Goal: Transaction & Acquisition: Purchase product/service

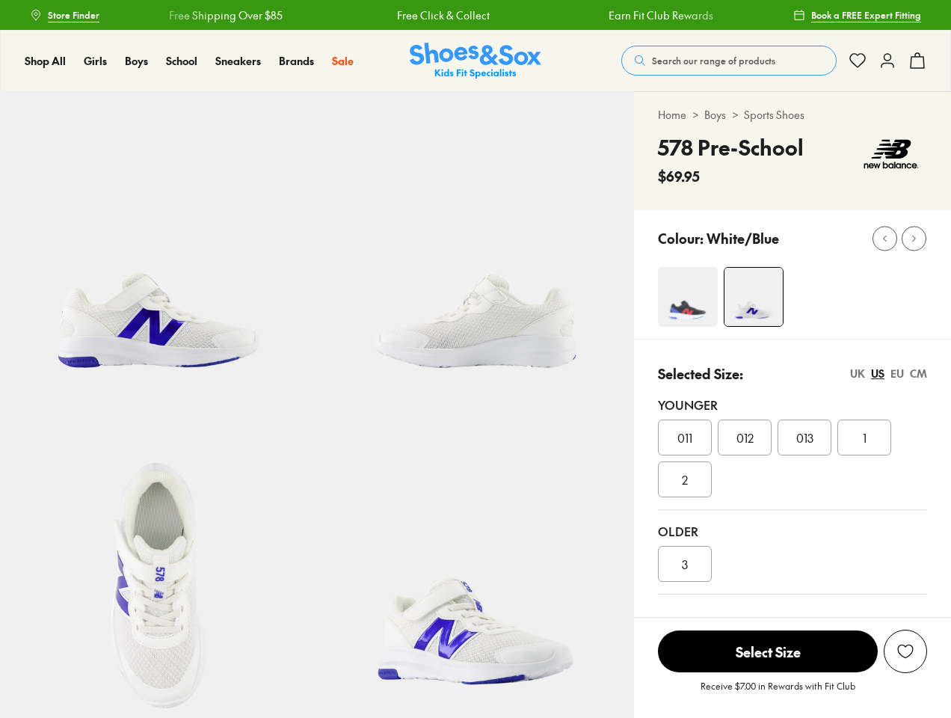
select select "*"
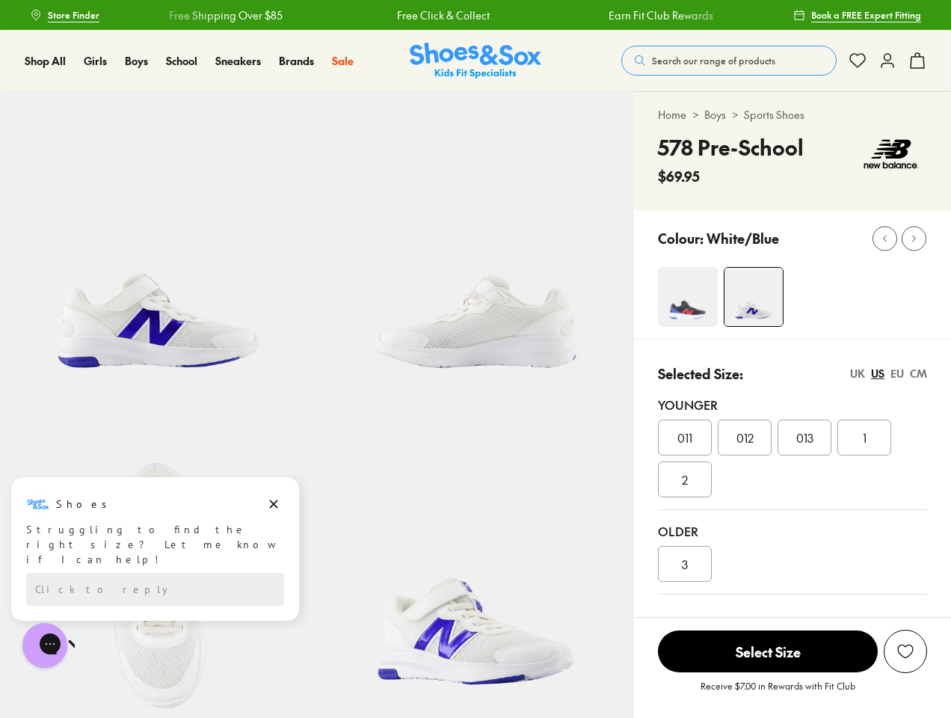
click at [729, 61] on span "Search our range of products" at bounding box center [713, 60] width 123 height 13
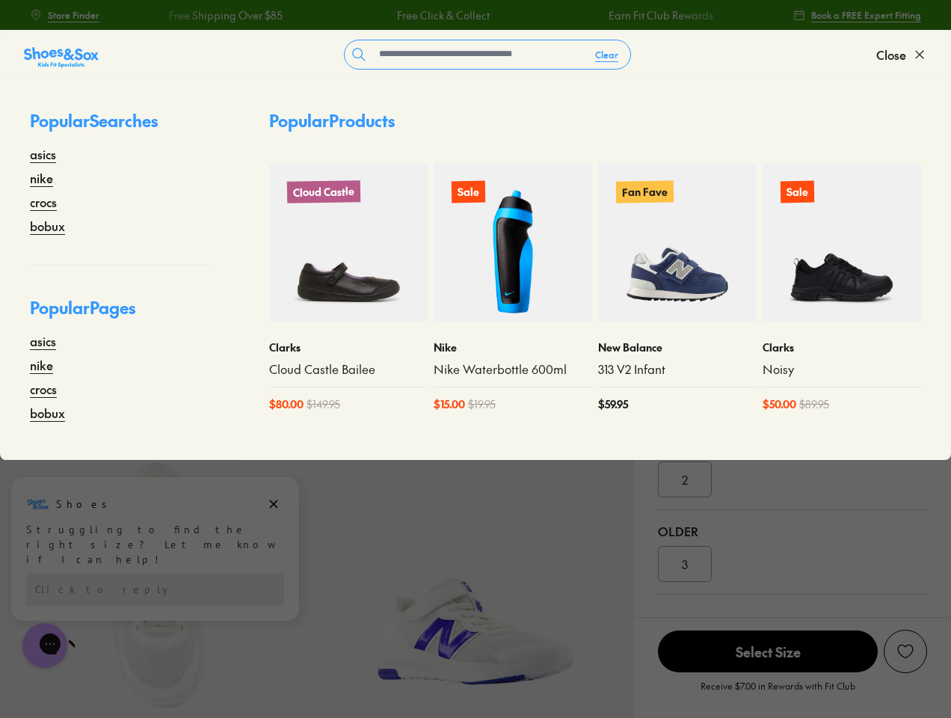
click at [607, 55] on button "Clear" at bounding box center [606, 54] width 47 height 27
click at [901, 55] on span "Close" at bounding box center [891, 55] width 30 height 18
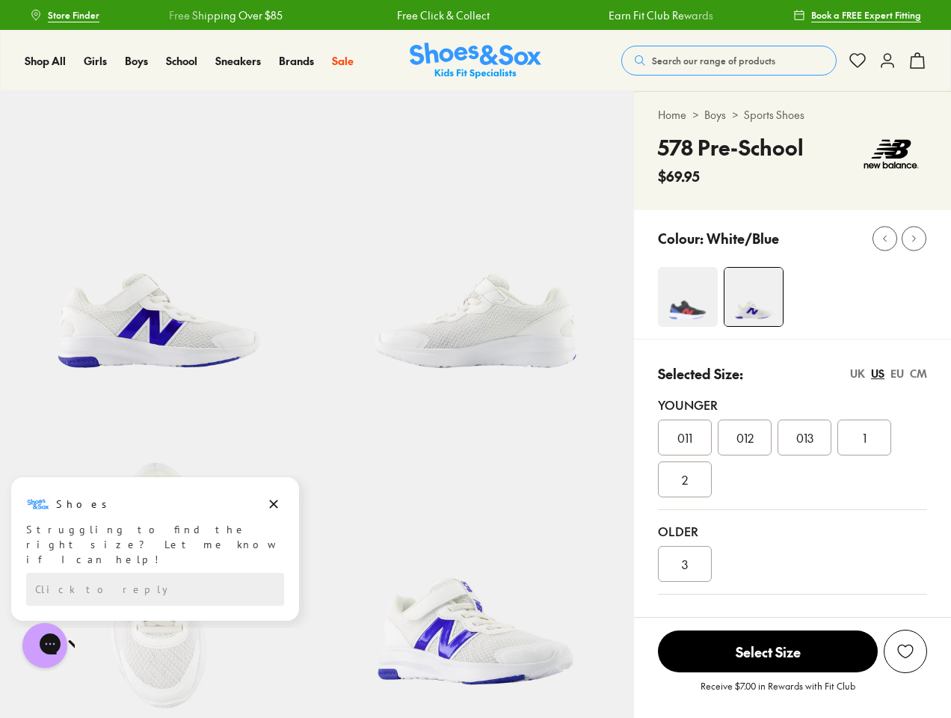
click at [917, 61] on icon at bounding box center [917, 61] width 18 height 18
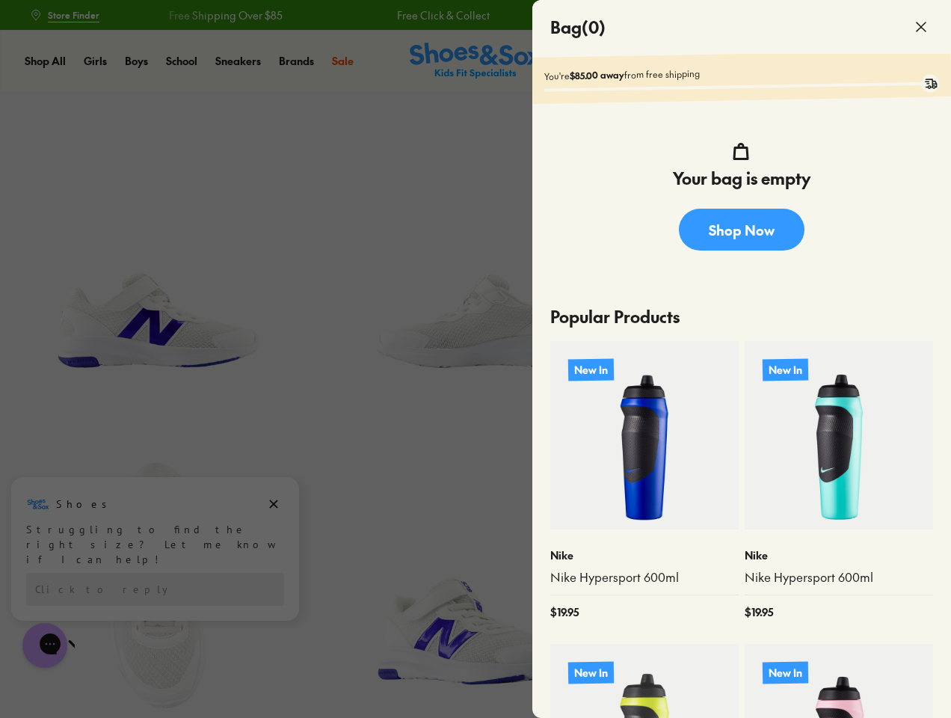
click at [804, 297] on div at bounding box center [475, 359] width 951 height 718
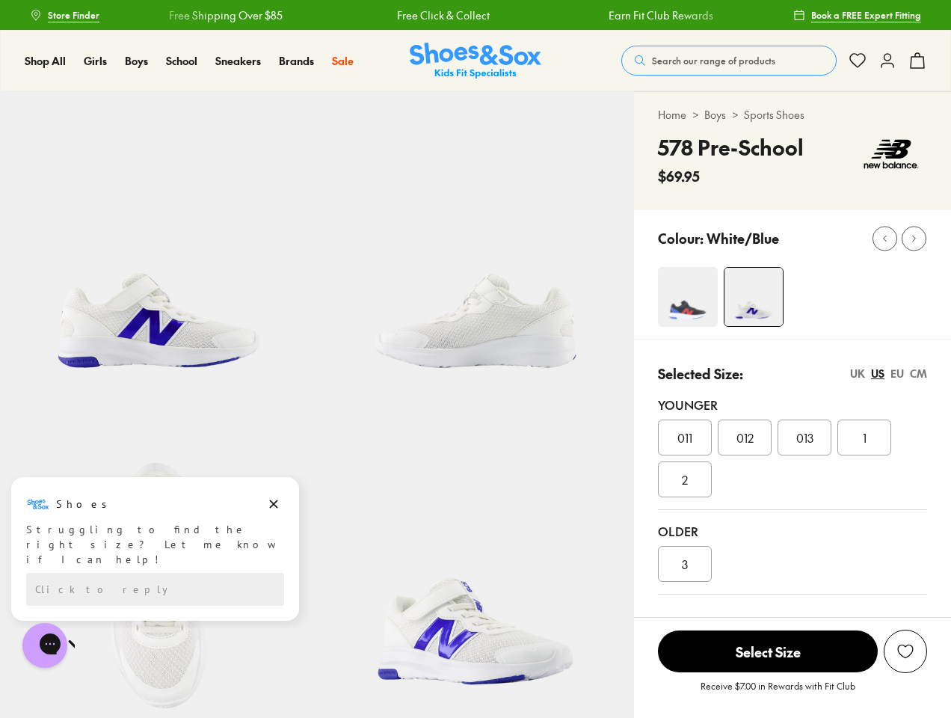
click at [884, 238] on use at bounding box center [885, 238] width 3 height 6
click at [913, 238] on icon at bounding box center [913, 237] width 11 height 11
click at [792, 472] on div "011 012 013 1 2" at bounding box center [792, 458] width 269 height 78
